Goal: Task Accomplishment & Management: Manage account settings

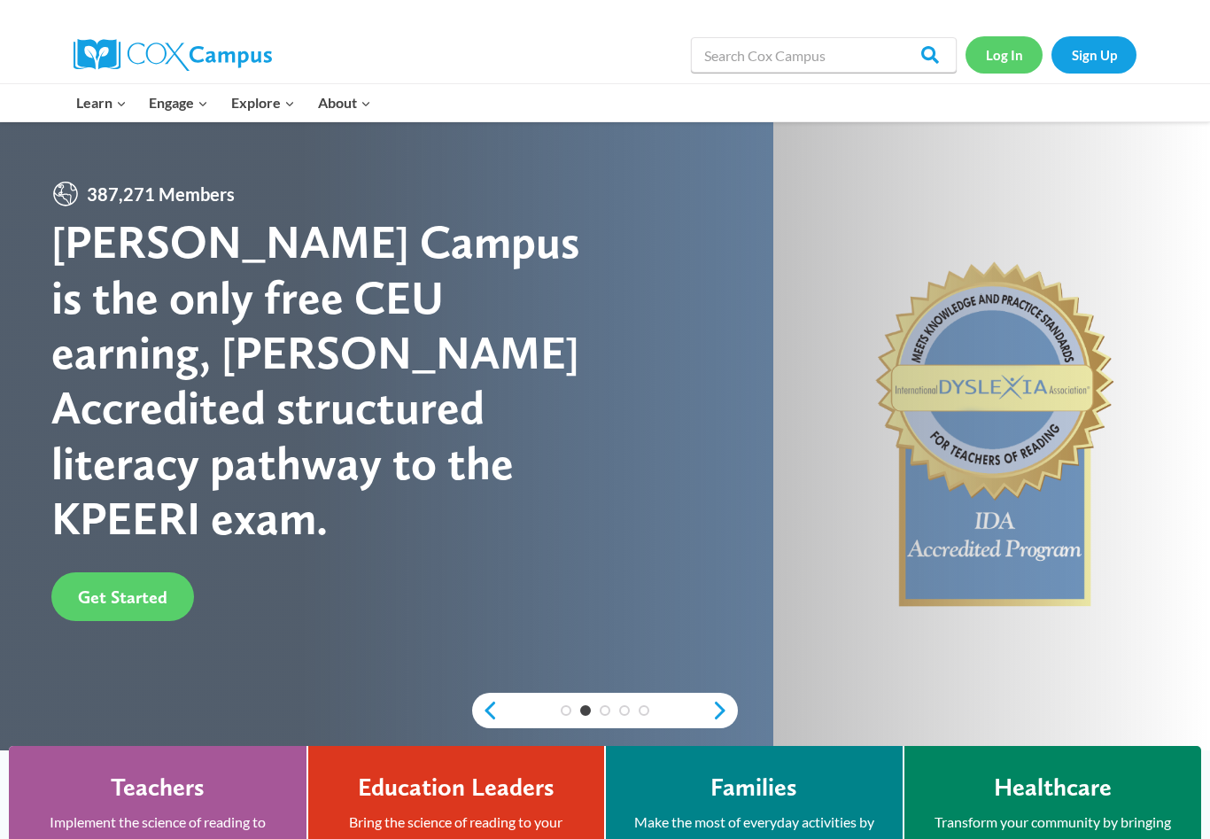
click at [1006, 62] on link "Log In" at bounding box center [1004, 54] width 77 height 36
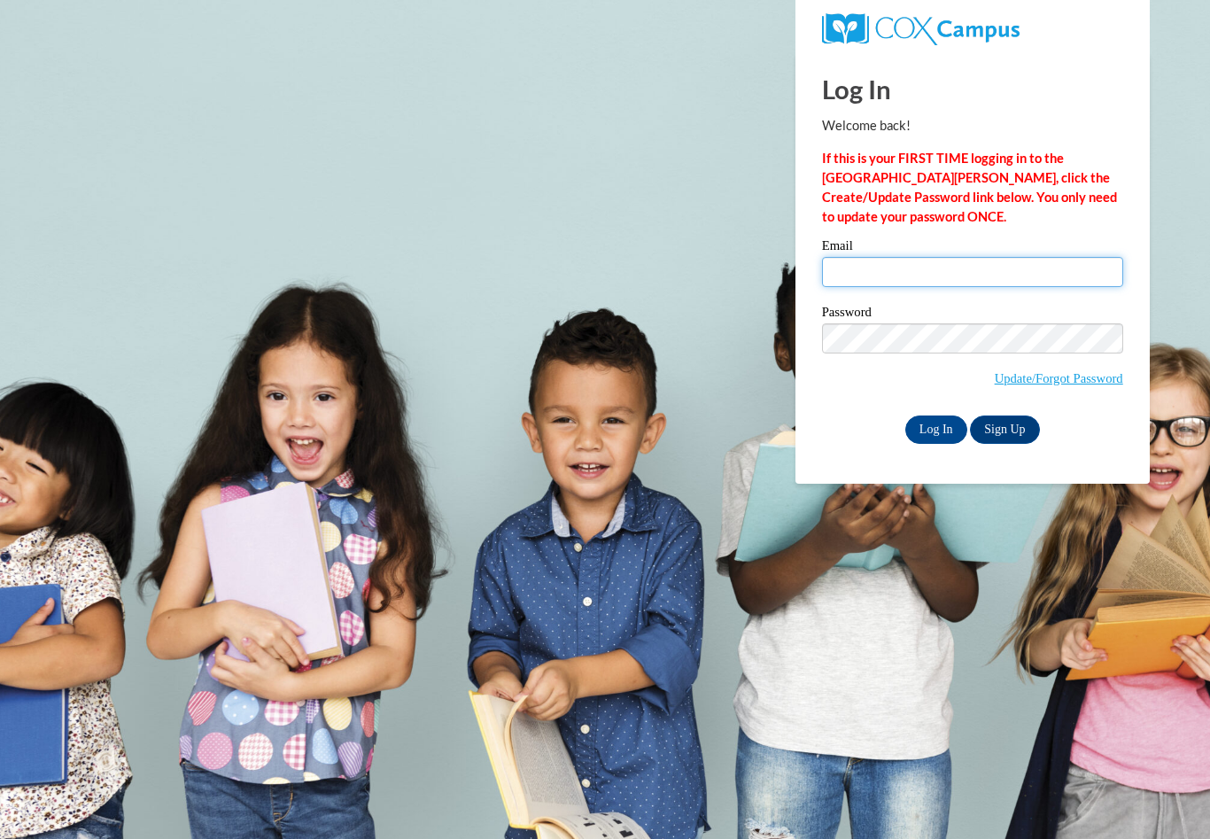
click at [885, 268] on input "Email" at bounding box center [972, 272] width 301 height 30
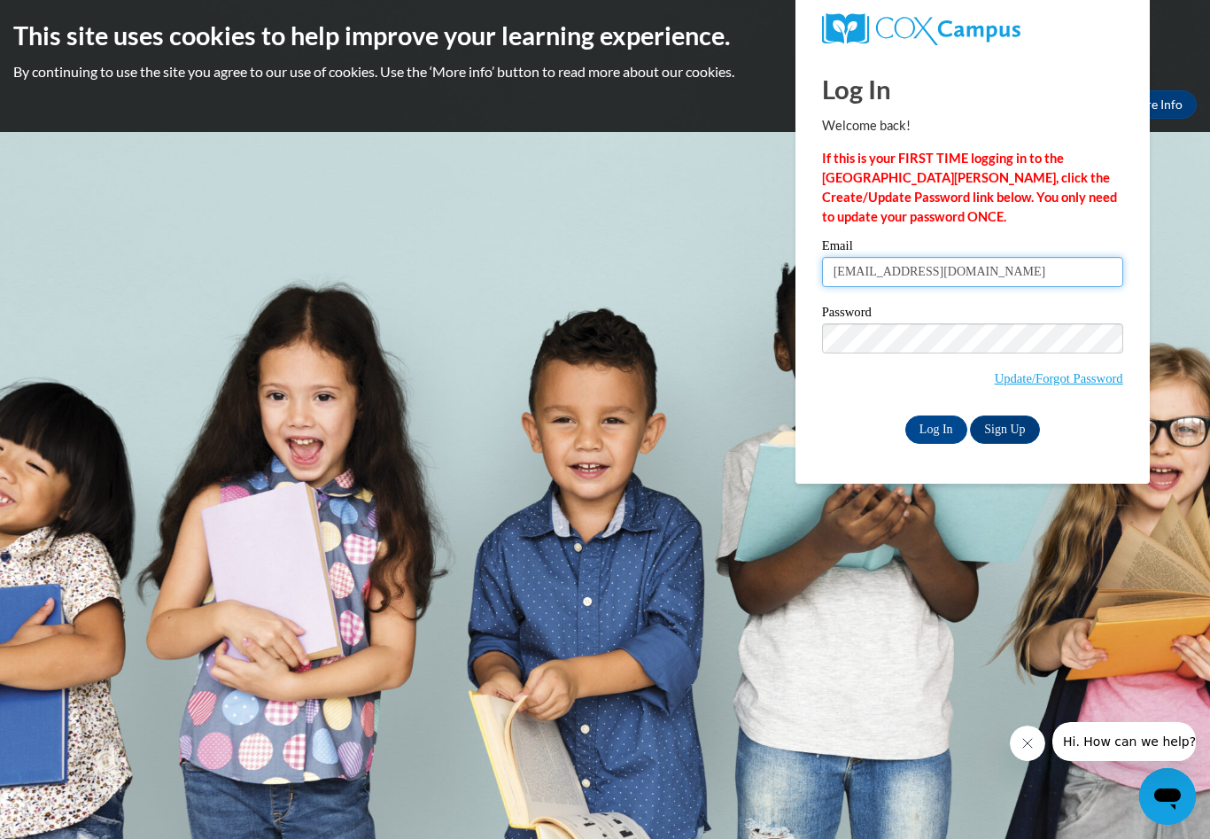
type input "awestbrook@kippatl.org"
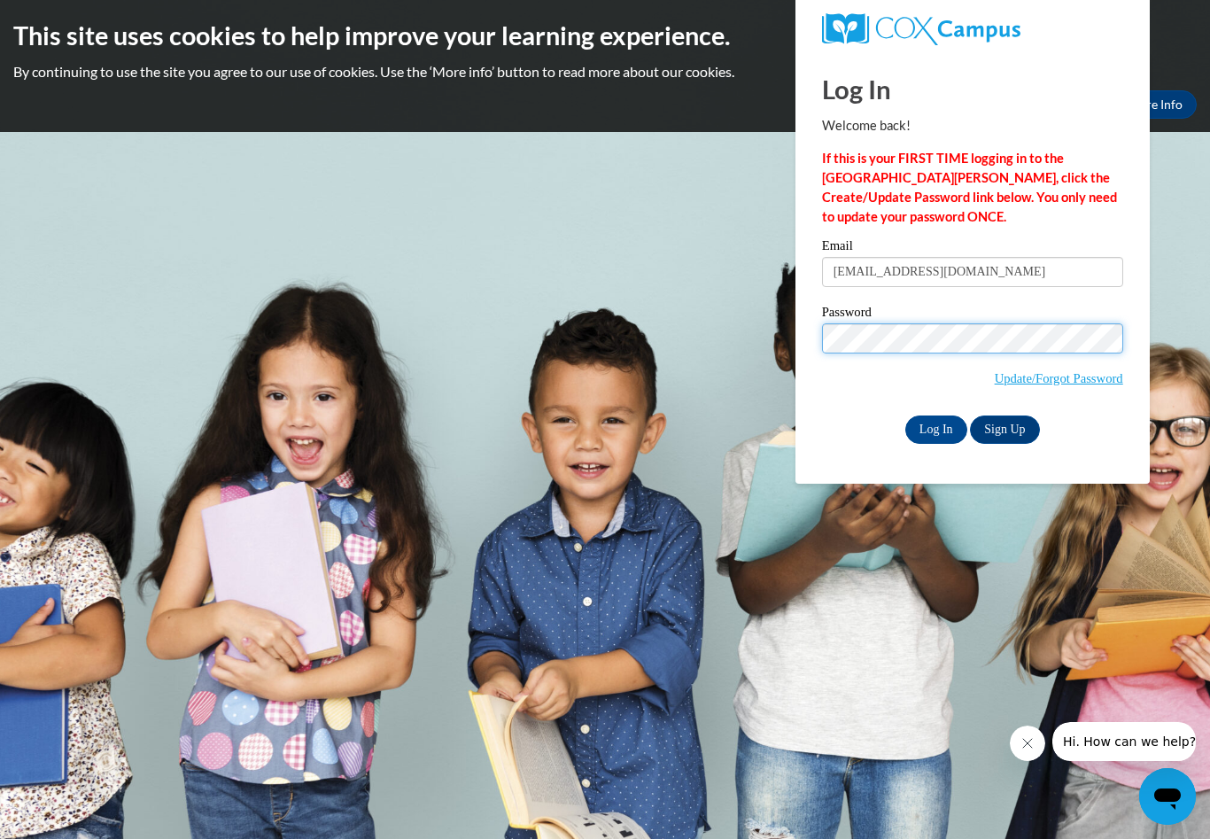
click at [936, 430] on input "Log In" at bounding box center [936, 430] width 62 height 28
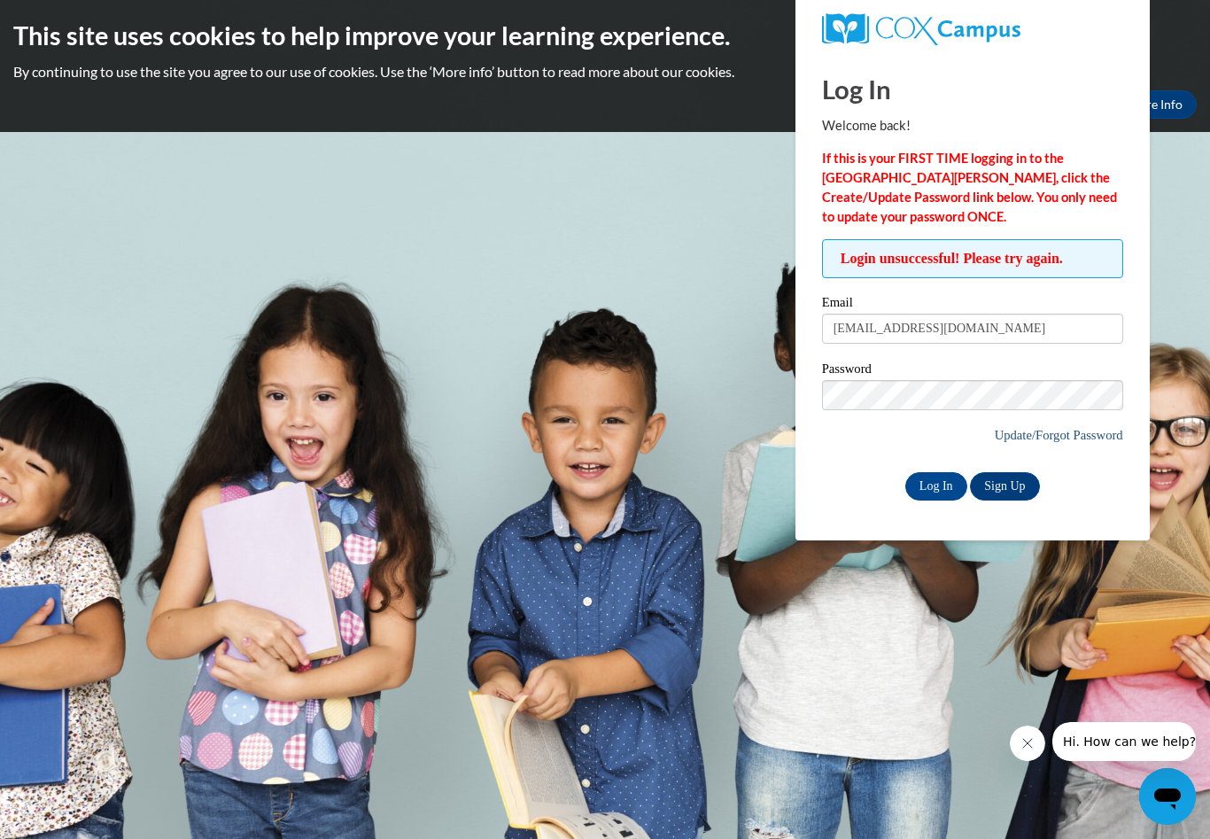
click at [1045, 442] on link "Update/Forgot Password" at bounding box center [1059, 435] width 128 height 14
